Goal: Check status: Check status

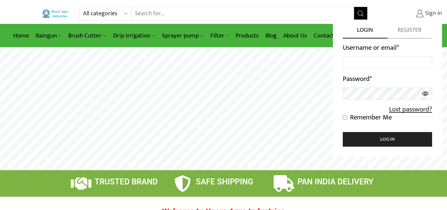
click at [434, 12] on span "Sign in" at bounding box center [433, 13] width 19 height 9
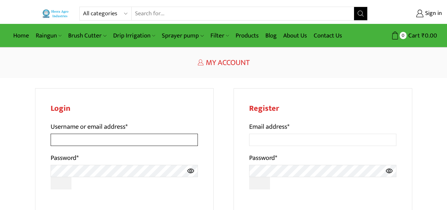
click at [78, 141] on input "Username or email address *" at bounding box center [125, 139] width 148 height 12
type input "J"
type input "[EMAIL_ADDRESS][DOMAIN_NAME]"
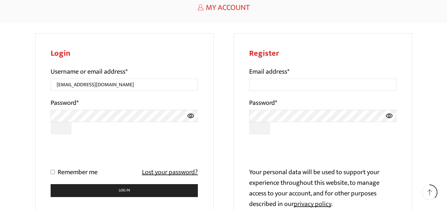
scroll to position [66, 0]
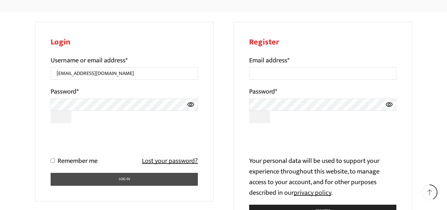
click at [123, 178] on button "Log in" at bounding box center [125, 178] width 148 height 13
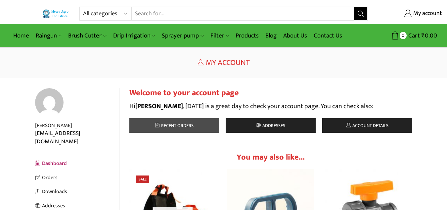
click at [172, 129] on span "Recent orders" at bounding box center [177, 125] width 34 height 8
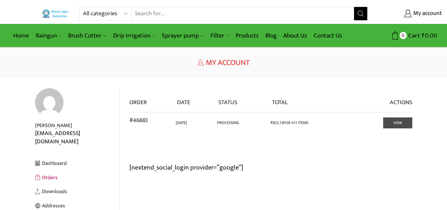
click at [396, 120] on link "View" at bounding box center [397, 122] width 29 height 11
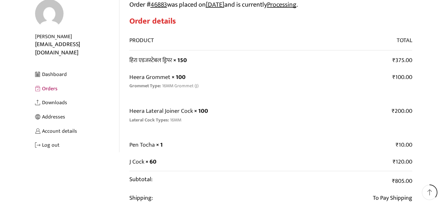
scroll to position [66, 0]
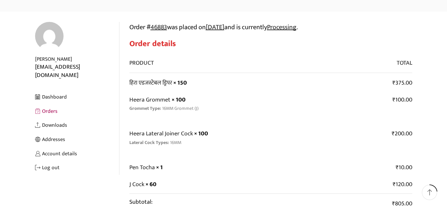
click at [48, 104] on link "Orders" at bounding box center [77, 111] width 84 height 14
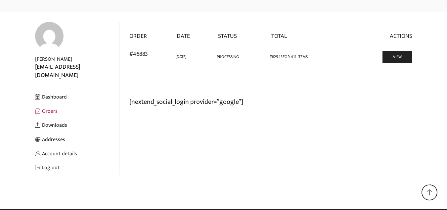
scroll to position [68, 0]
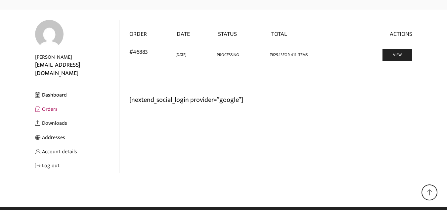
click at [58, 88] on link "Dashboard" at bounding box center [77, 95] width 84 height 14
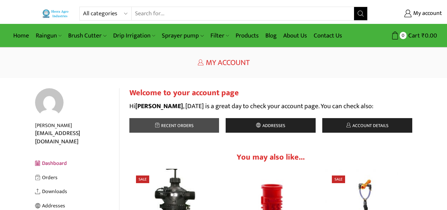
click at [184, 127] on span "Recent orders" at bounding box center [177, 125] width 34 height 8
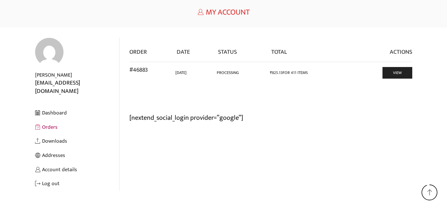
scroll to position [66, 0]
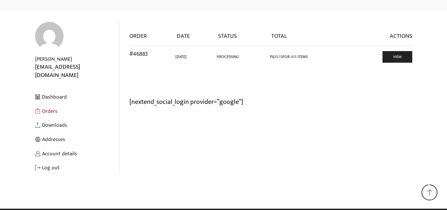
click at [397, 51] on td "View" at bounding box center [381, 56] width 62 height 21
click at [397, 57] on link "View" at bounding box center [397, 56] width 29 height 11
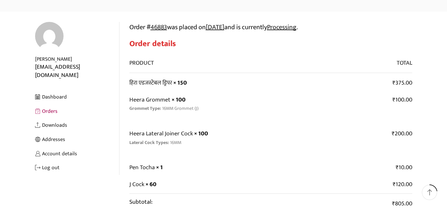
scroll to position [33, 0]
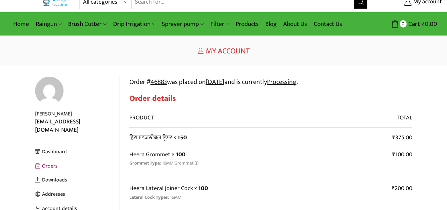
scroll to position [0, 0]
